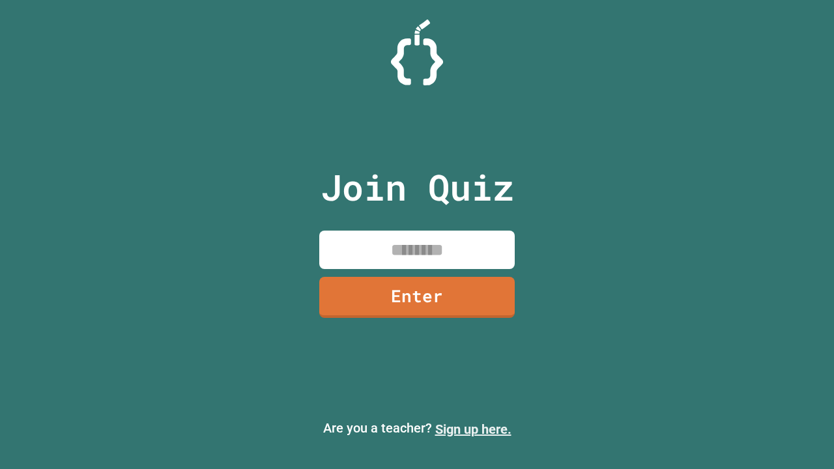
click at [473, 430] on link "Sign up here." at bounding box center [473, 430] width 76 height 16
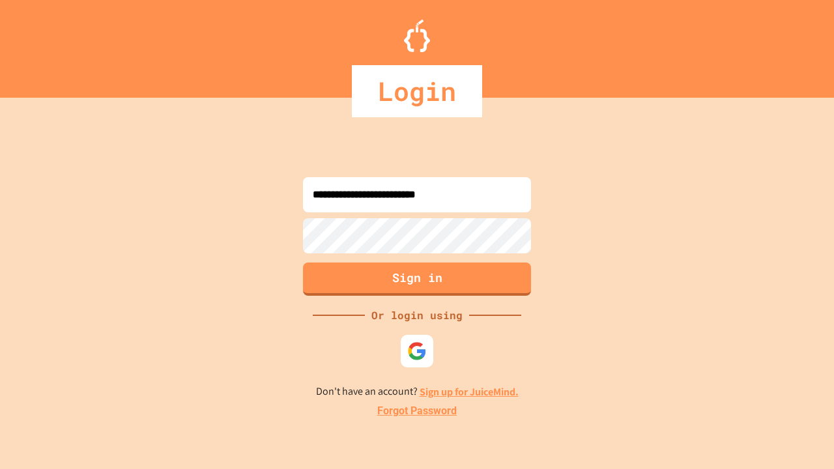
type input "**********"
